Goal: Task Accomplishment & Management: Manage account settings

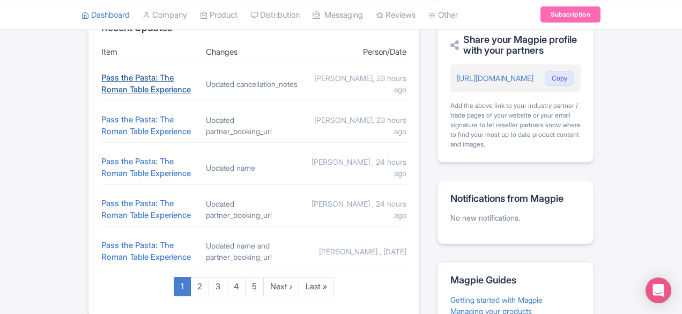
scroll to position [394, 0]
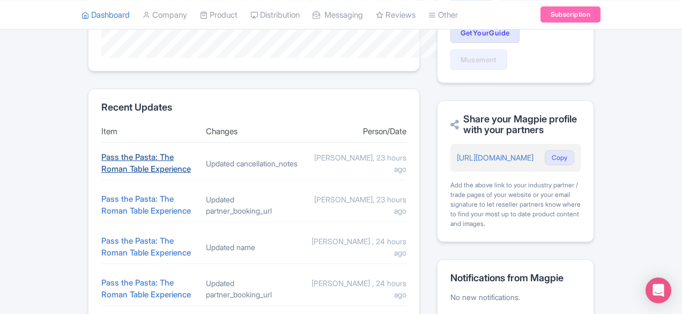
click at [101, 152] on link "Pass the Pasta: The Roman Table Experience" at bounding box center [146, 163] width 90 height 23
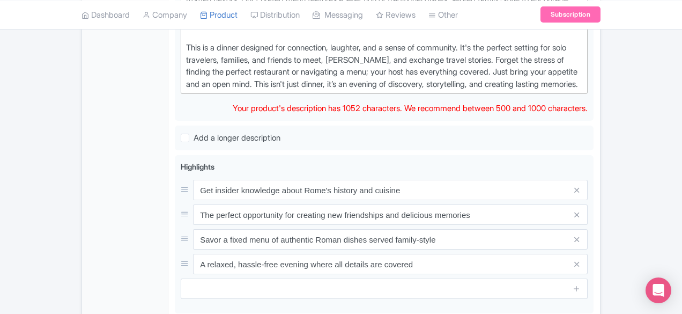
scroll to position [447, 0]
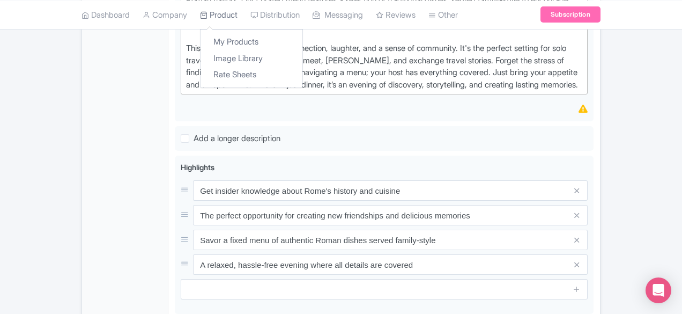
click at [200, 12] on link "Product" at bounding box center [219, 14] width 38 height 29
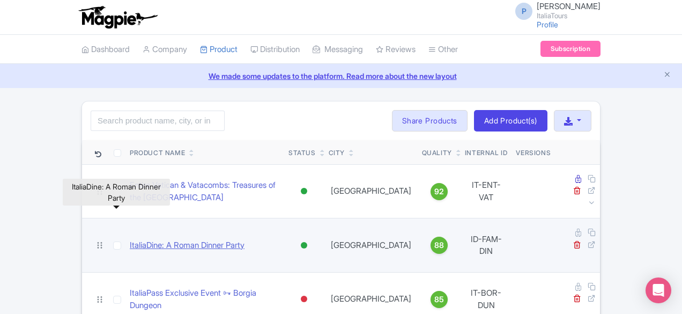
click at [130, 239] on link "ItaliaDine: A Roman Dinner Party" at bounding box center [187, 245] width 115 height 12
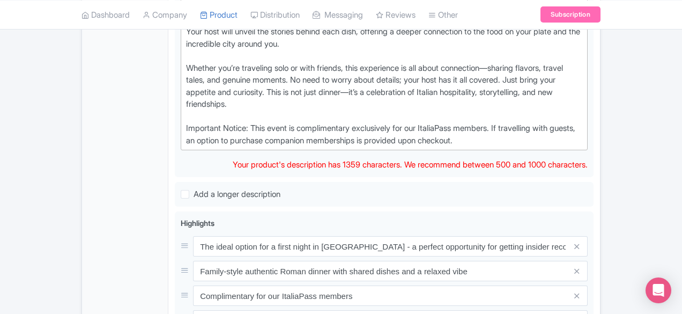
scroll to position [440, 0]
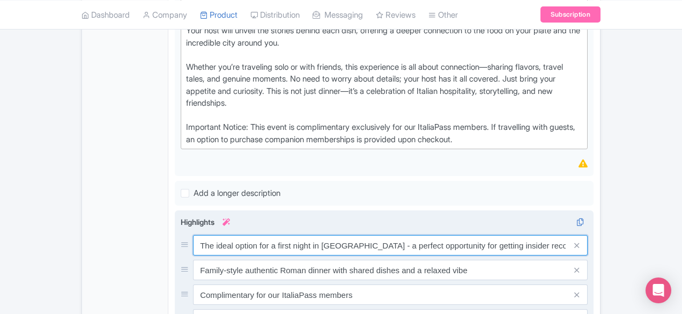
click at [325, 235] on input "The ideal option for a first night in [GEOGRAPHIC_DATA] - a perfect opportunity…" at bounding box center [390, 245] width 395 height 20
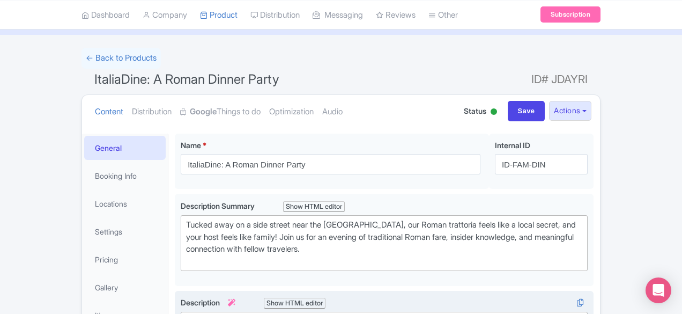
scroll to position [0, 0]
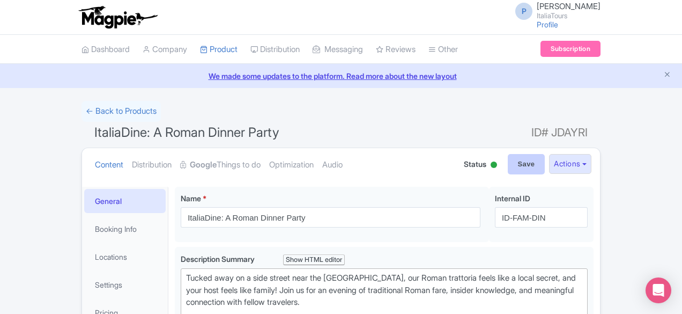
type input "The ideal opportunity for getting insider recommendations"
click at [545, 169] on input "Save" at bounding box center [527, 164] width 38 height 20
type input "Saving..."
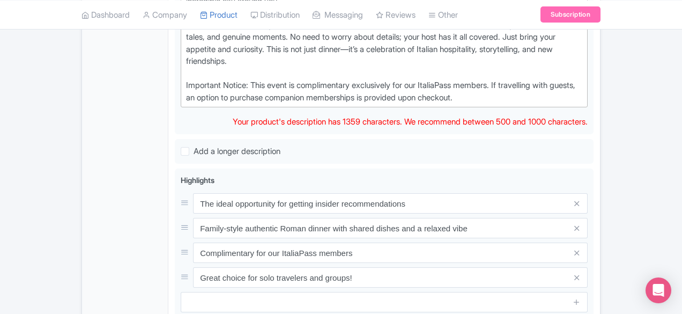
scroll to position [481, 0]
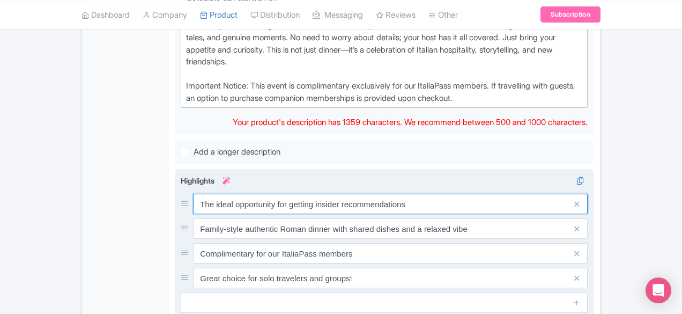
click at [207, 194] on input "The ideal opportunity for getting insider recommendations" at bounding box center [390, 204] width 395 height 20
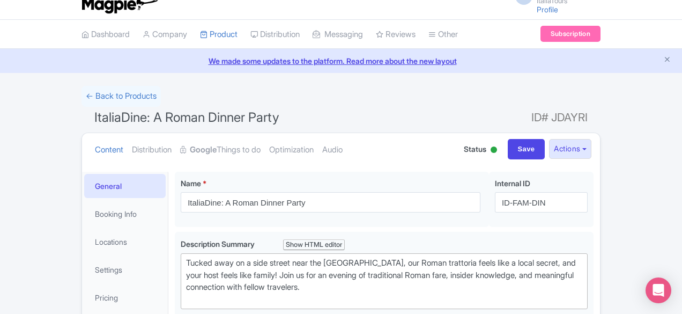
scroll to position [0, 0]
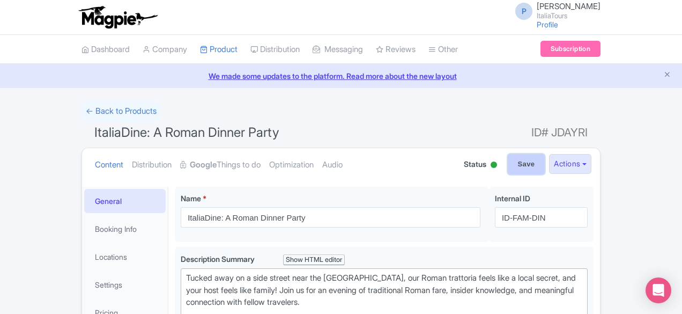
click at [545, 158] on input "Save" at bounding box center [527, 164] width 38 height 20
type input "Saving..."
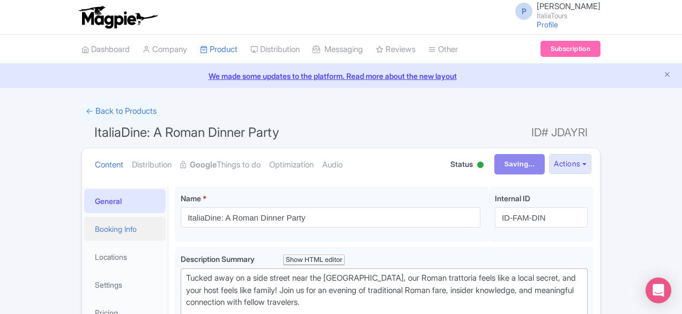
click at [84, 231] on link "Booking Info" at bounding box center [124, 229] width 81 height 24
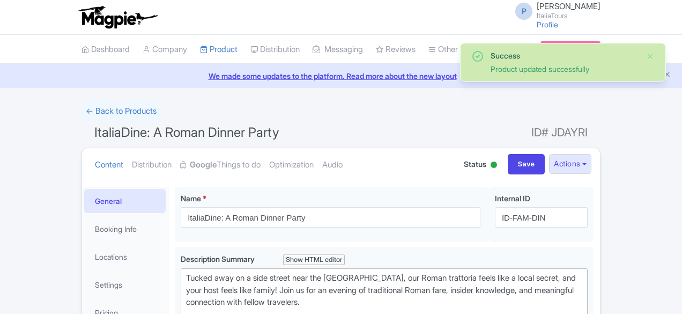
scroll to position [186, 0]
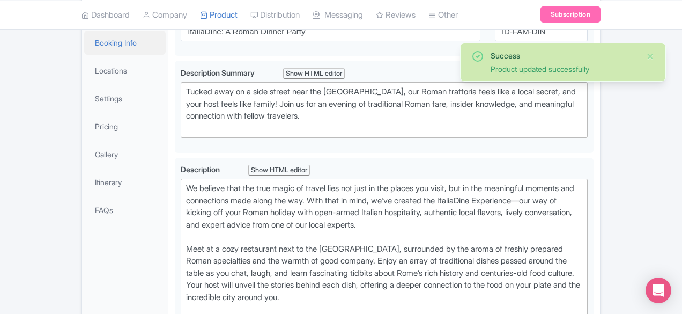
click at [84, 46] on link "Booking Info" at bounding box center [124, 43] width 81 height 24
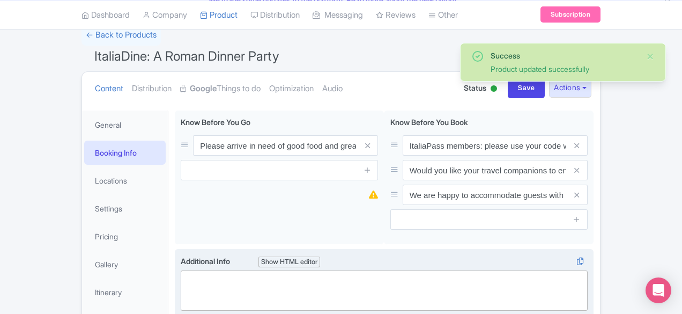
scroll to position [76, 0]
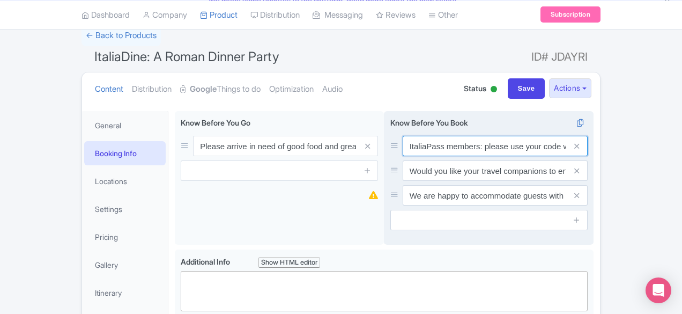
drag, startPoint x: 574, startPoint y: 145, endPoint x: 555, endPoint y: 149, distance: 19.1
click at [555, 149] on input "ItaliaPass members: please use your code while booking" at bounding box center [495, 146] width 185 height 20
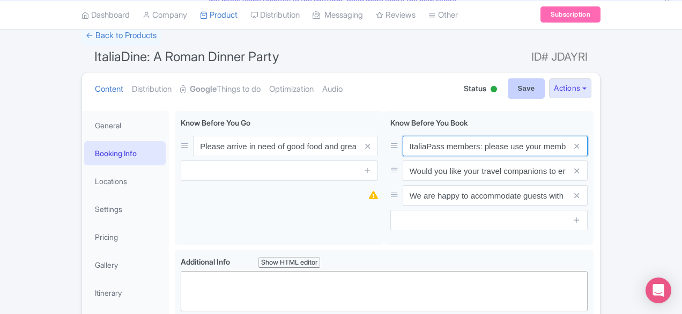
type input "ItaliaPass members: please use your member ID while booking"
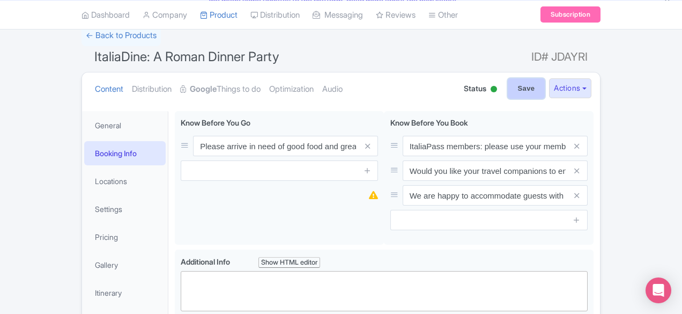
click at [545, 85] on input "Save" at bounding box center [527, 88] width 38 height 20
type input "Saving..."
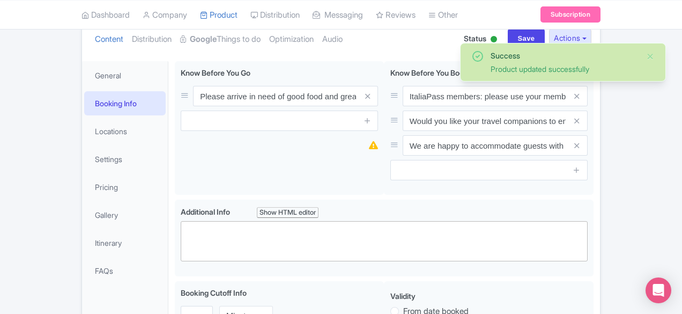
scroll to position [125, 0]
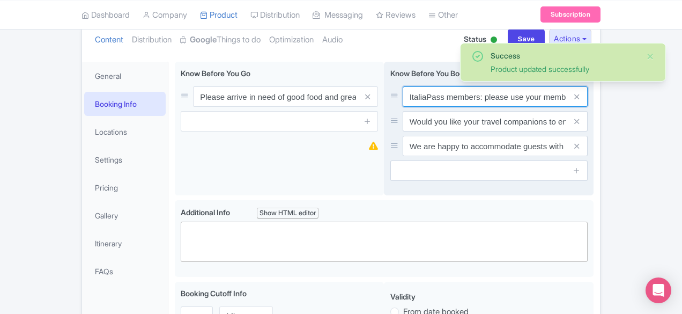
click at [588, 88] on input "ItaliaPass members: please use your member ID while booking" at bounding box center [495, 96] width 185 height 20
